Goal: Information Seeking & Learning: Learn about a topic

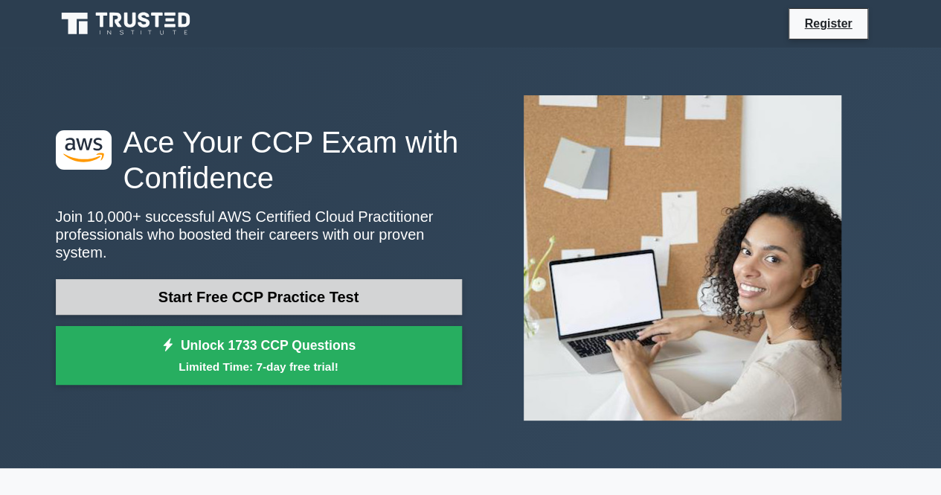
click at [313, 285] on link "Start Free CCP Practice Test" at bounding box center [259, 297] width 406 height 36
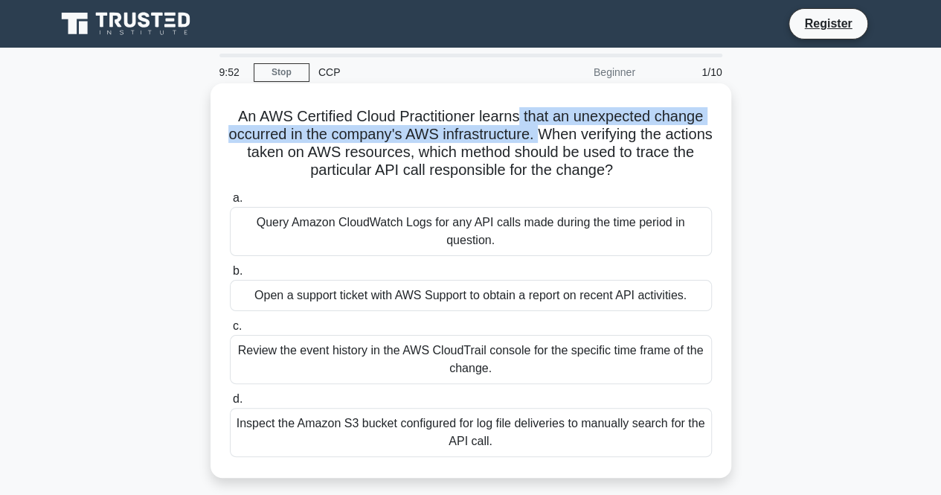
drag, startPoint x: 522, startPoint y: 118, endPoint x: 565, endPoint y: 132, distance: 45.6
click at [565, 132] on h5 "An AWS Certified Cloud Practitioner learns that an unexpected change occurred i…" at bounding box center [470, 143] width 485 height 73
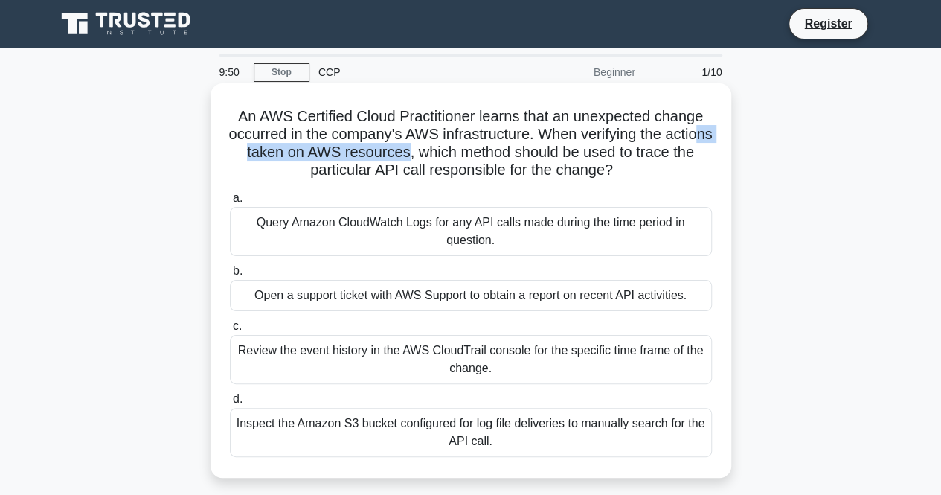
drag, startPoint x: 266, startPoint y: 153, endPoint x: 446, endPoint y: 152, distance: 180.8
click at [446, 152] on h5 "An AWS Certified Cloud Practitioner learns that an unexpected change occurred i…" at bounding box center [470, 143] width 485 height 73
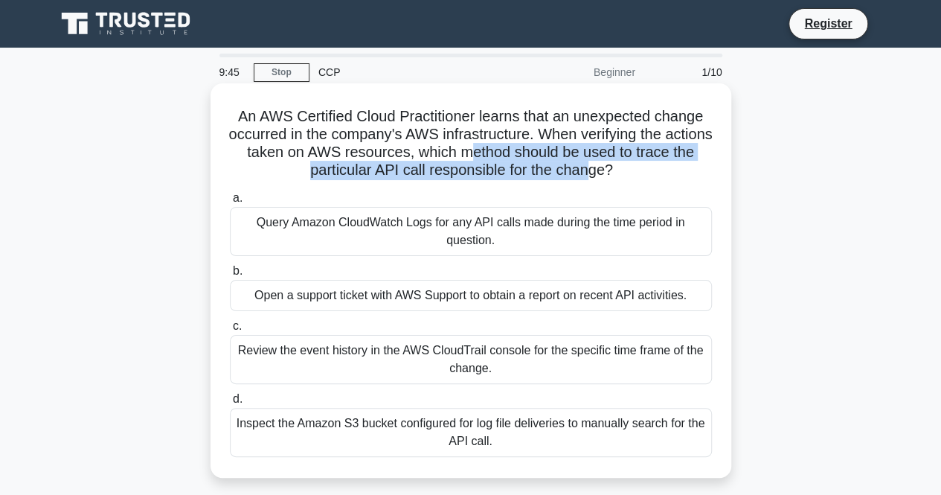
drag, startPoint x: 510, startPoint y: 152, endPoint x: 603, endPoint y: 163, distance: 93.7
click at [603, 163] on h5 "An AWS Certified Cloud Practitioner learns that an unexpected change occurred i…" at bounding box center [470, 143] width 485 height 73
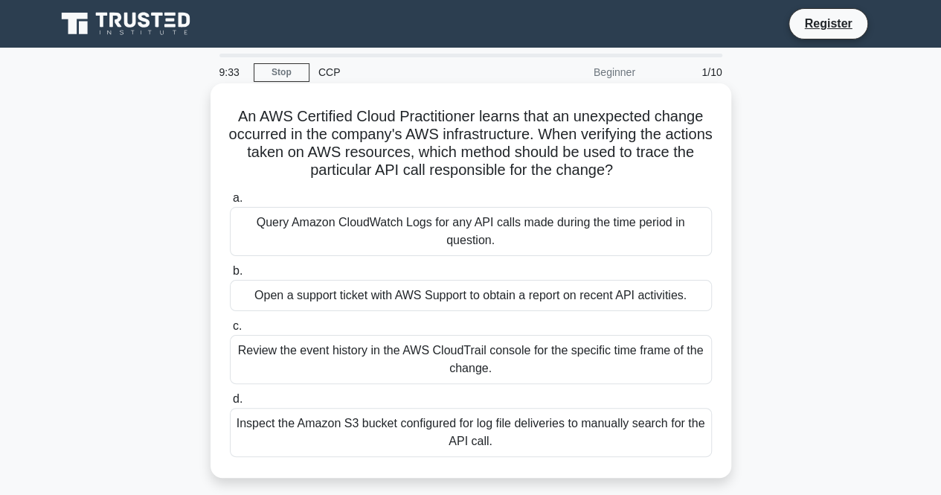
scroll to position [74, 0]
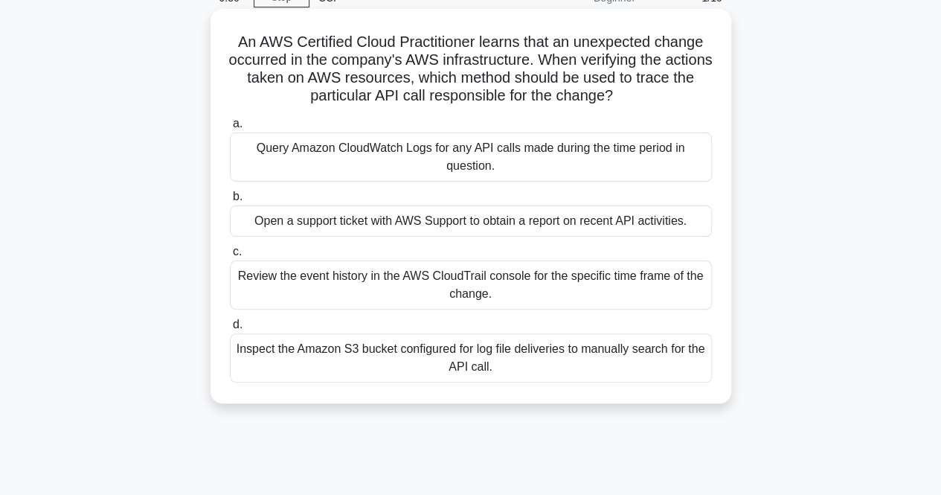
click at [379, 216] on div "Open a support ticket with AWS Support to obtain a report on recent API activit…" at bounding box center [471, 220] width 482 height 31
click at [230, 202] on input "b. Open a support ticket with AWS Support to obtain a report on recent API acti…" at bounding box center [230, 197] width 0 height 10
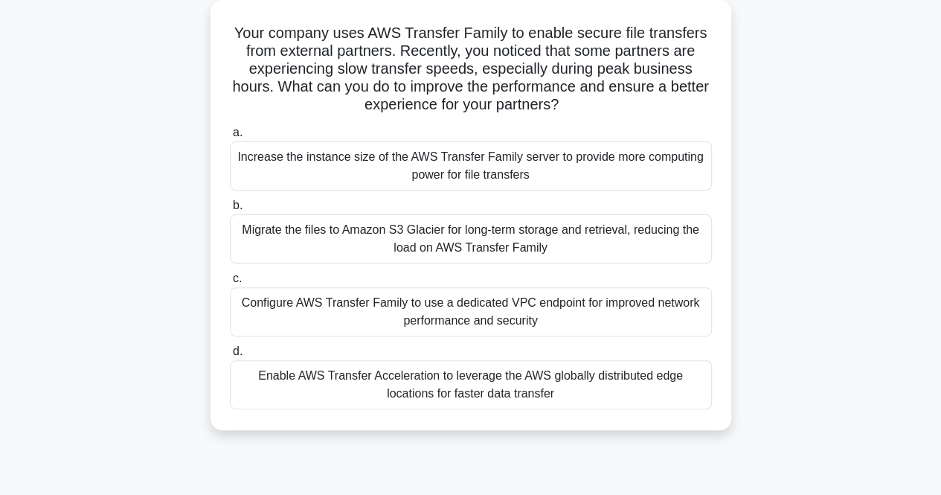
scroll to position [0, 0]
